Goal: Contribute content

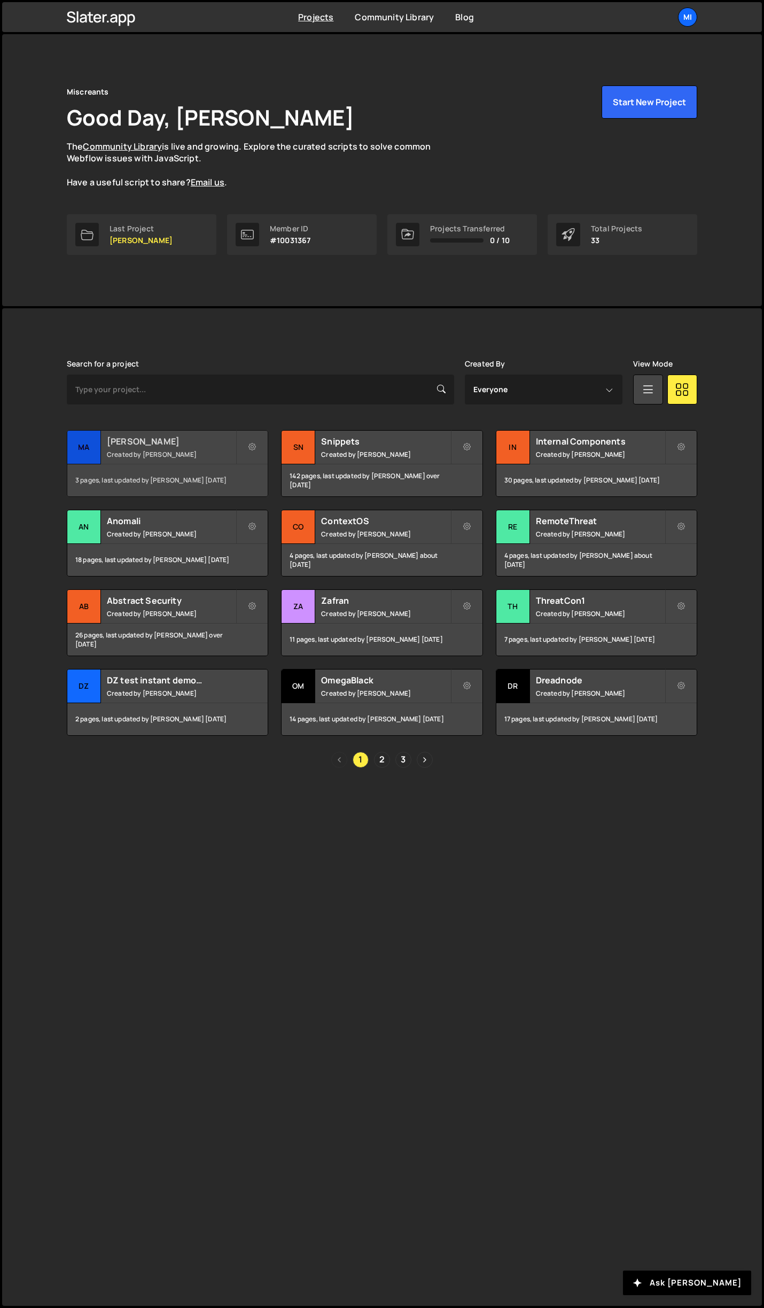
click at [213, 441] on h2 "[PERSON_NAME]" at bounding box center [171, 441] width 129 height 12
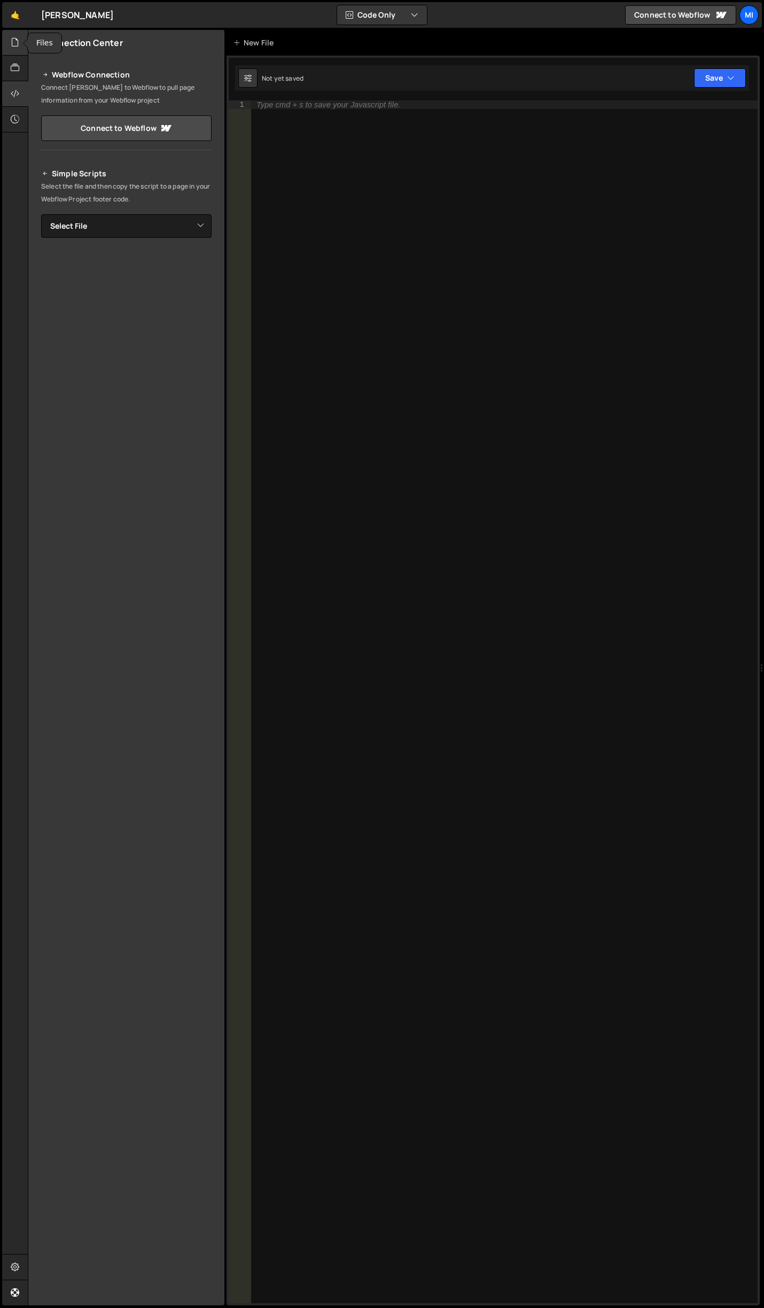
click at [4, 35] on div at bounding box center [15, 43] width 26 height 26
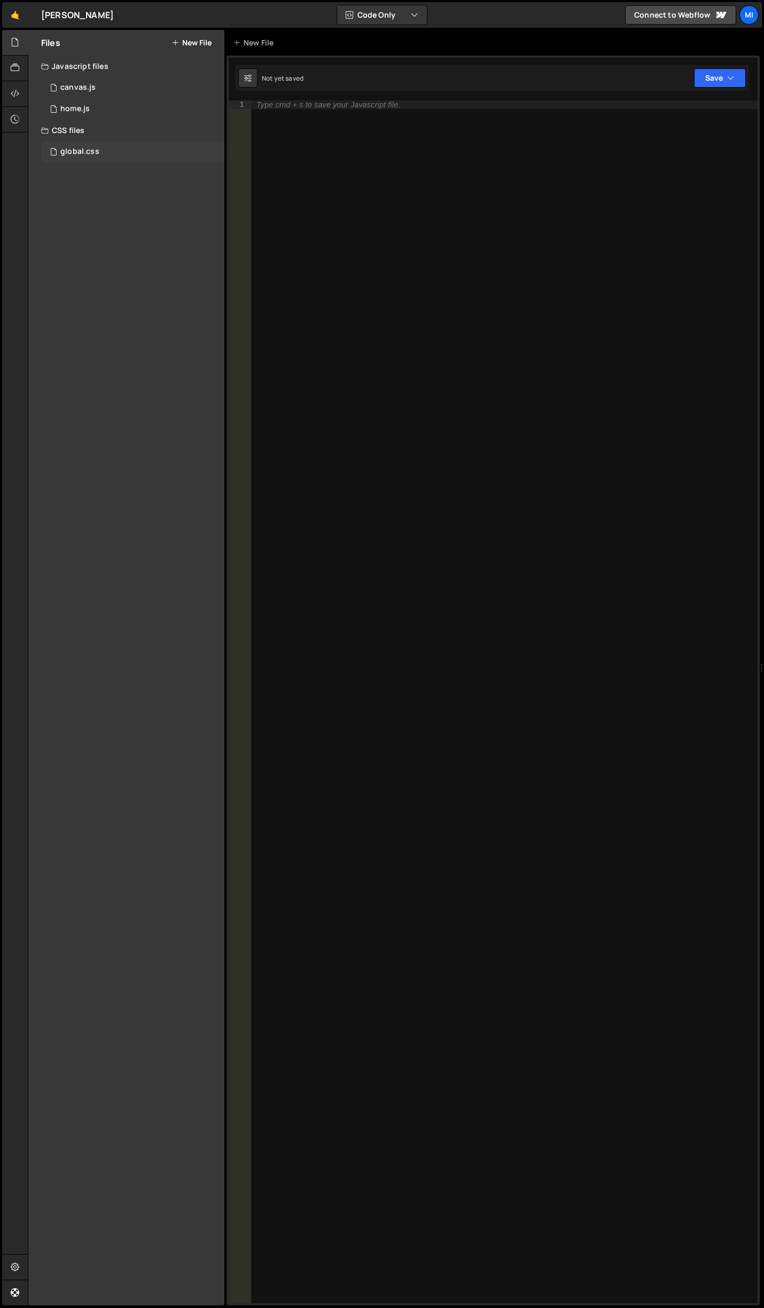
click at [89, 144] on div "global.css 0" at bounding box center [132, 151] width 183 height 21
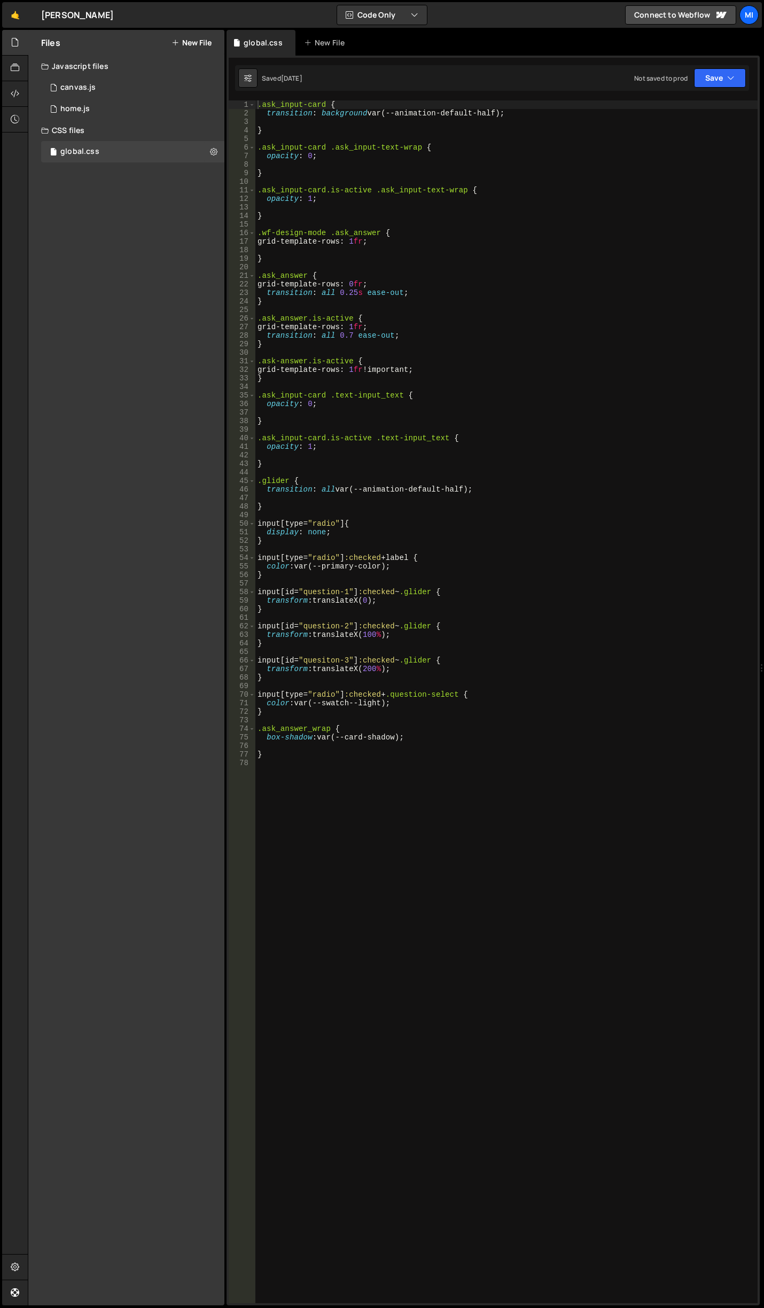
click at [351, 765] on div ".ask_input-card { transition : background var(--animation-default-half) ; } .as…" at bounding box center [506, 710] width 502 height 1220
click at [332, 384] on div ".ask_input-card { transition : background var(--animation-default-half) ; } .as…" at bounding box center [506, 710] width 502 height 1220
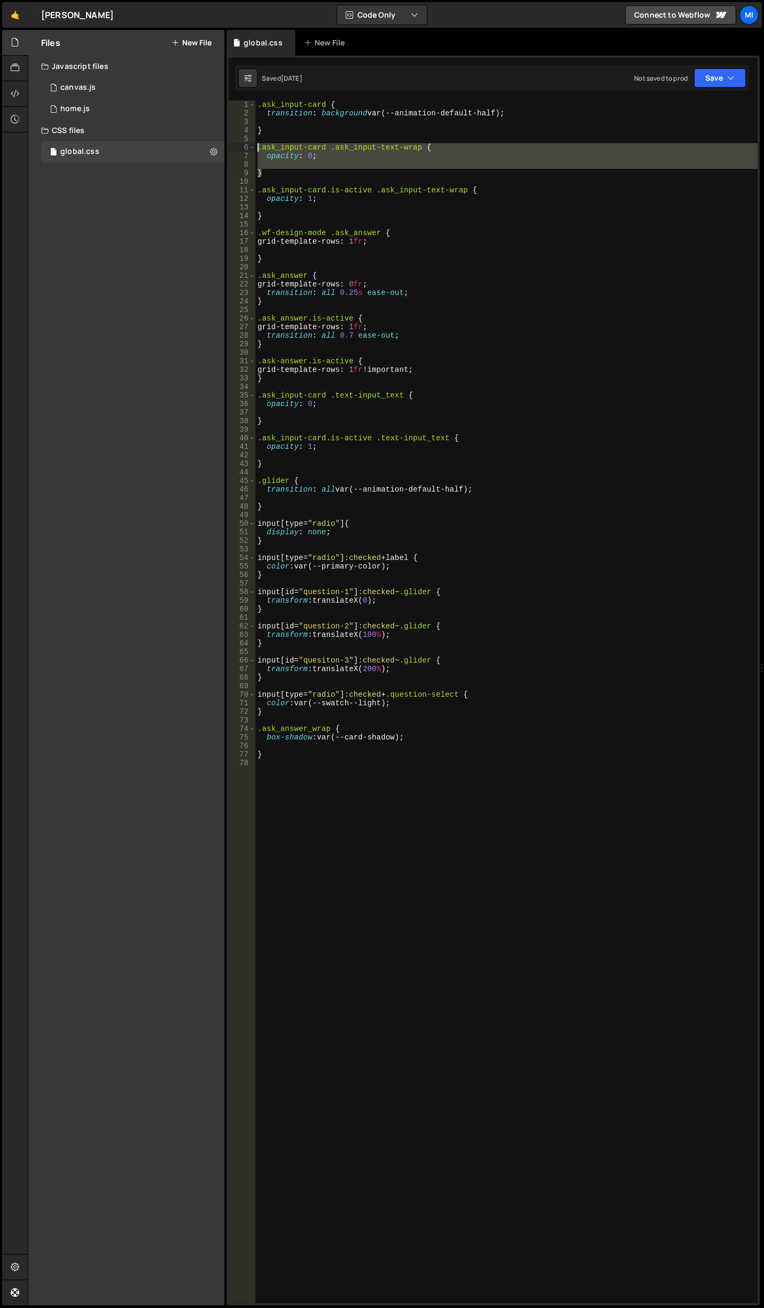
drag, startPoint x: 264, startPoint y: 174, endPoint x: 230, endPoint y: 144, distance: 45.4
click at [230, 144] on div "1 2 3 4 5 6 7 8 9 10 11 12 13 14 15 16 17 18 19 20 21 22 23 24 25 26 27 28 29 3…" at bounding box center [493, 701] width 529 height 1203
click at [286, 172] on div ".ask_input-card { transition : background var(--animation-default-half) ; } .as…" at bounding box center [506, 701] width 502 height 1203
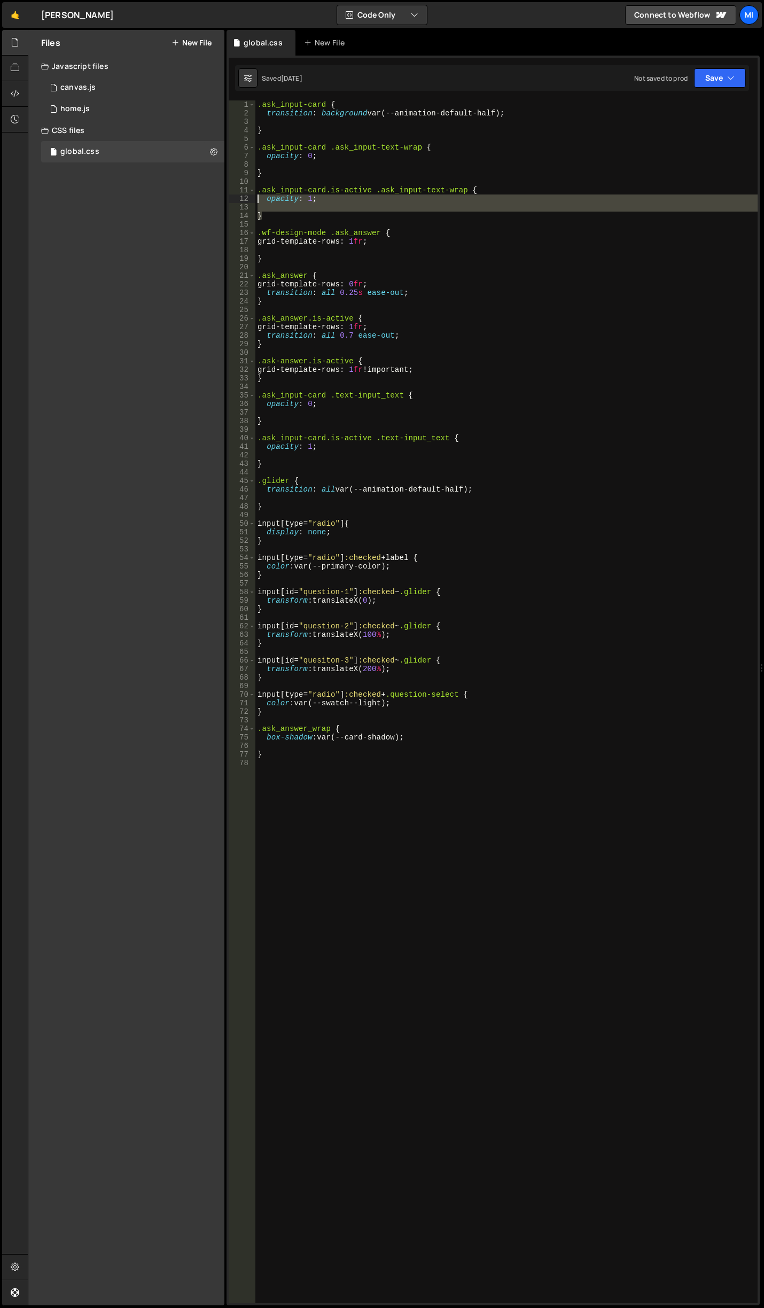
drag, startPoint x: 274, startPoint y: 221, endPoint x: 211, endPoint y: 203, distance: 65.1
click at [211, 203] on div "Files New File Javascript files 0 canvas.js 0 0 home.js 0 CSS files global.css 0" at bounding box center [396, 668] width 736 height 1276
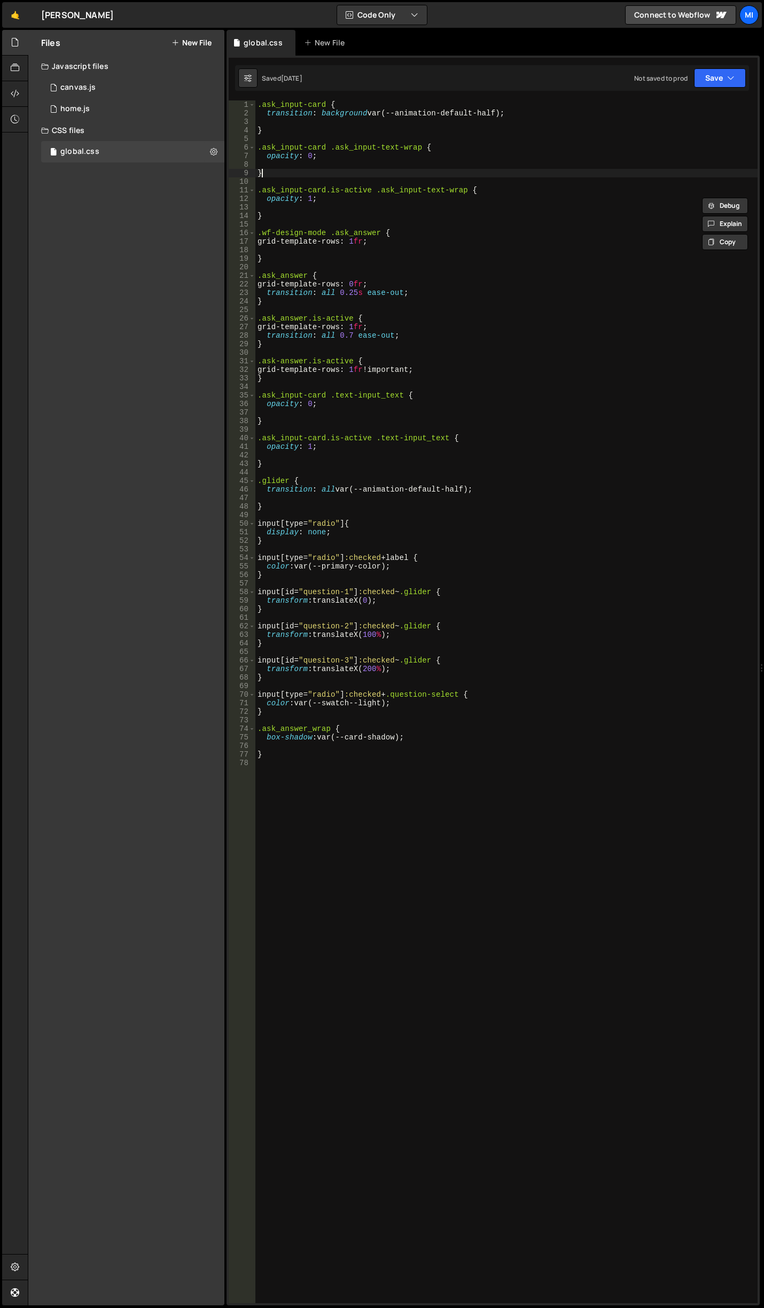
click at [295, 175] on div ".ask_input-card { transition : background var(--animation-default-half) ; } .as…" at bounding box center [506, 710] width 502 height 1220
type textarea "}"
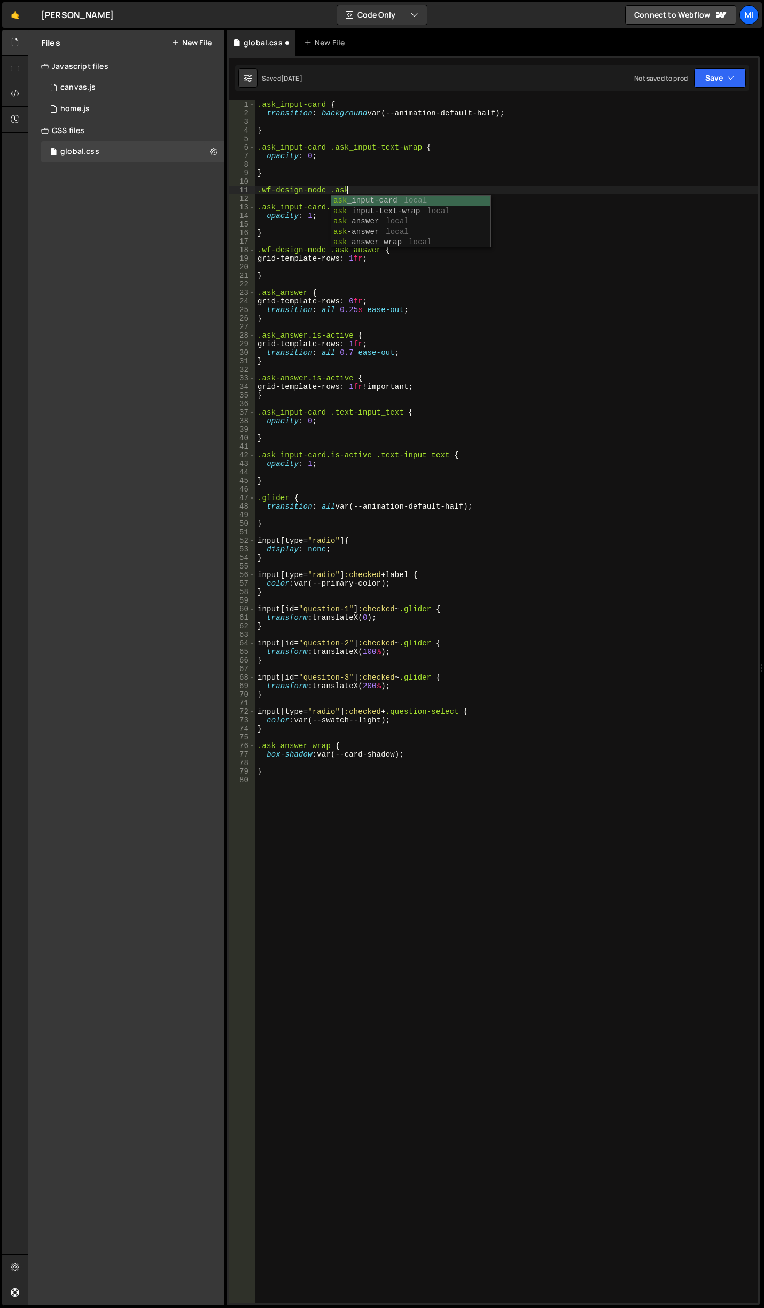
scroll to position [0, 6]
type textarea ".wf-design-mode .ask_input-card {}"
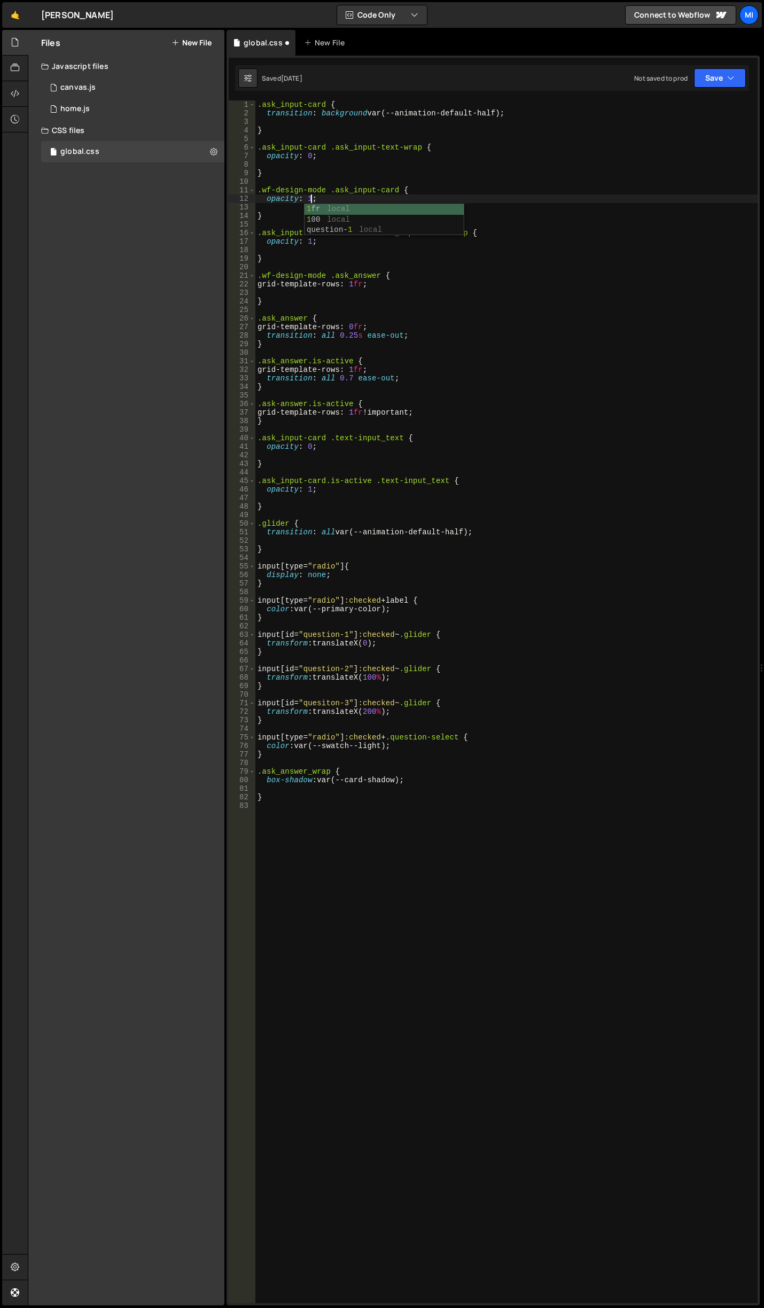
scroll to position [0, 3]
drag, startPoint x: 377, startPoint y: 232, endPoint x: 462, endPoint y: 233, distance: 85.0
click at [462, 233] on div ".ask_input-card { transition : background var(--animation-default-half) ; } .as…" at bounding box center [506, 710] width 502 height 1220
drag, startPoint x: 330, startPoint y: 190, endPoint x: 395, endPoint y: 192, distance: 65.2
click at [395, 192] on div ".ask_input-card { transition : background var(--animation-default-half) ; } .as…" at bounding box center [506, 710] width 502 height 1220
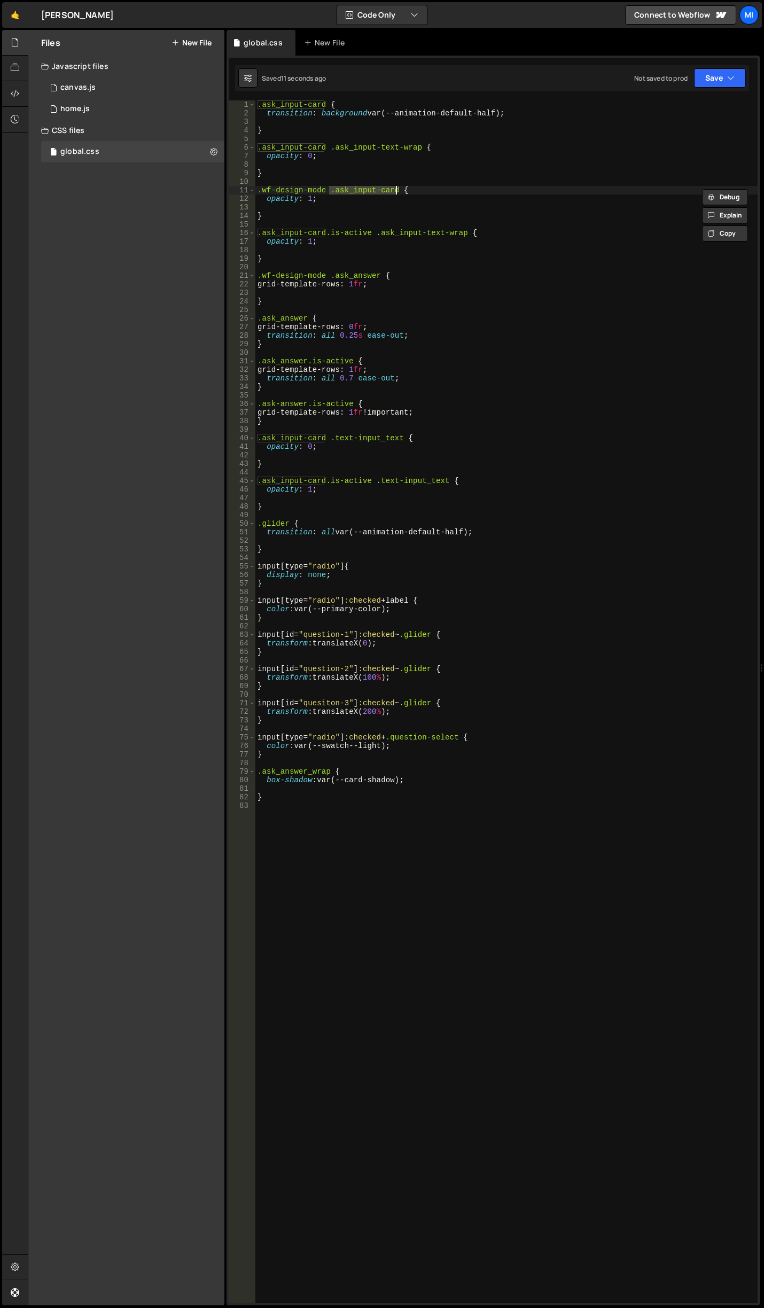
paste textarea "ask_input-text-wrap"
click at [331, 187] on div ".ask_input-card { transition : background var(--animation-default-half) ; } .as…" at bounding box center [506, 710] width 502 height 1220
type textarea ".wf-design-mode .ask_input-text-wrap {"
